Goal: Navigation & Orientation: Find specific page/section

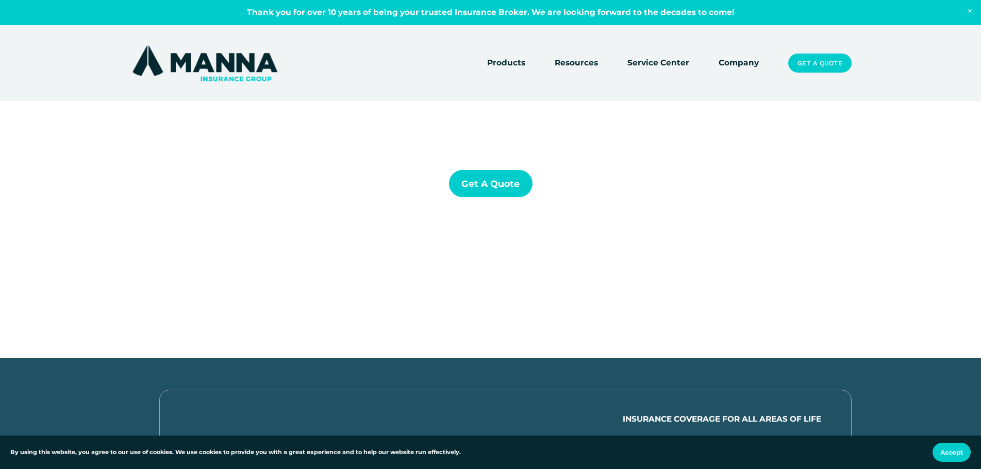
scroll to position [52, 0]
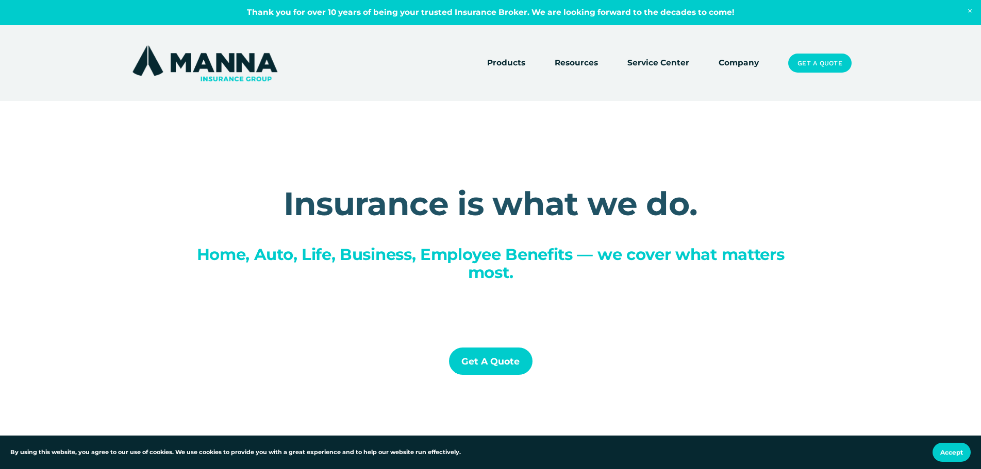
click at [158, 60] on img at bounding box center [205, 63] width 150 height 40
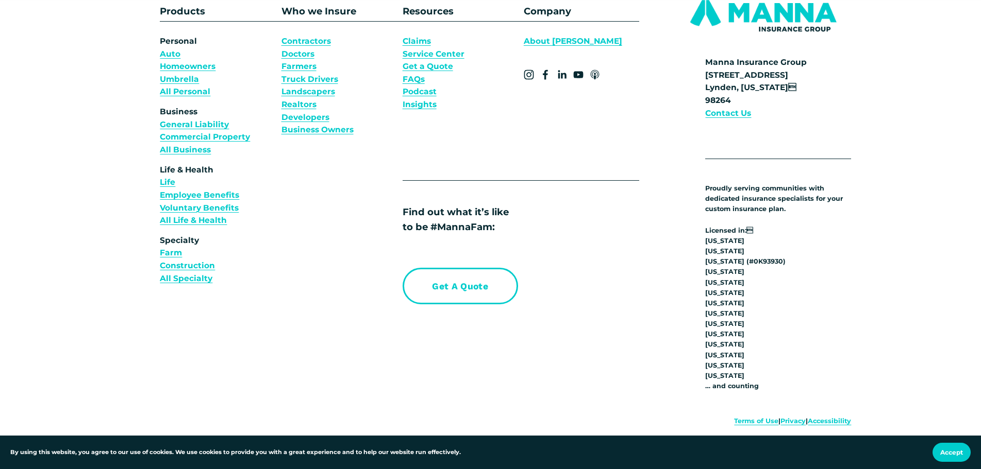
scroll to position [3967, 0]
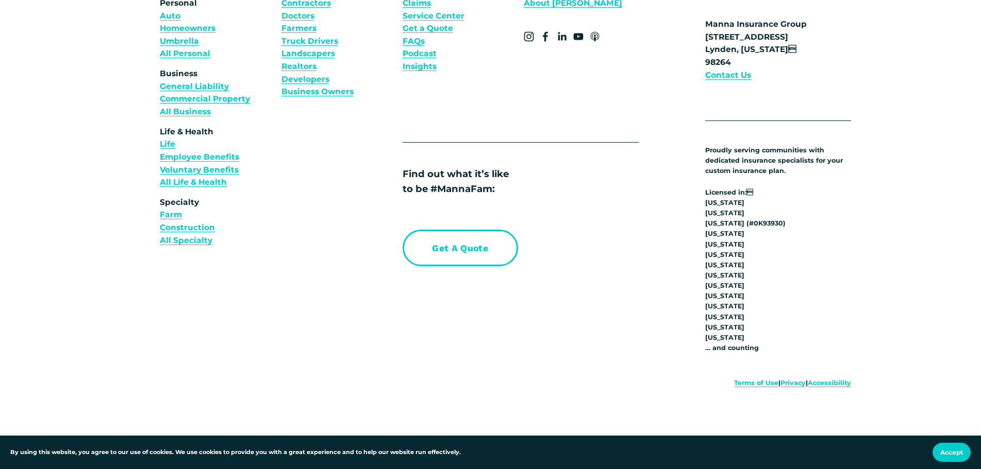
click at [536, 10] on link "About [PERSON_NAME]" at bounding box center [572, 3] width 98 height 13
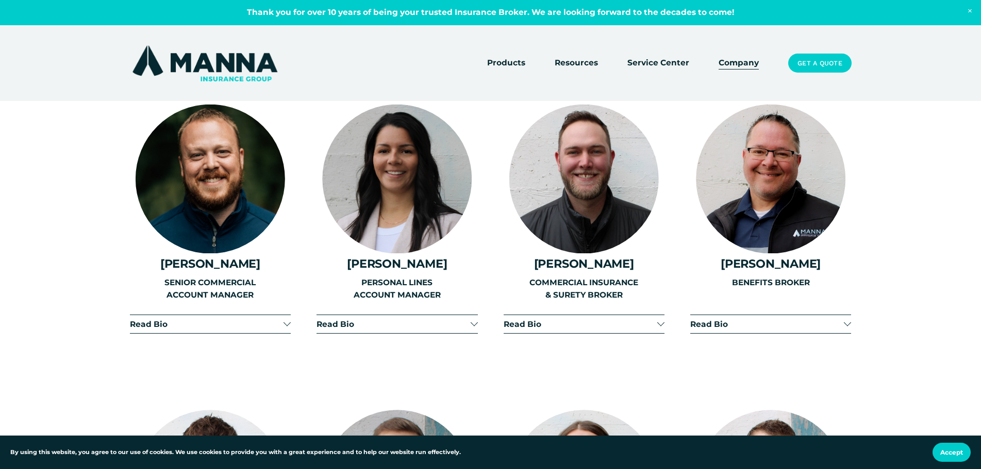
scroll to position [1546, 0]
